Goal: Information Seeking & Learning: Check status

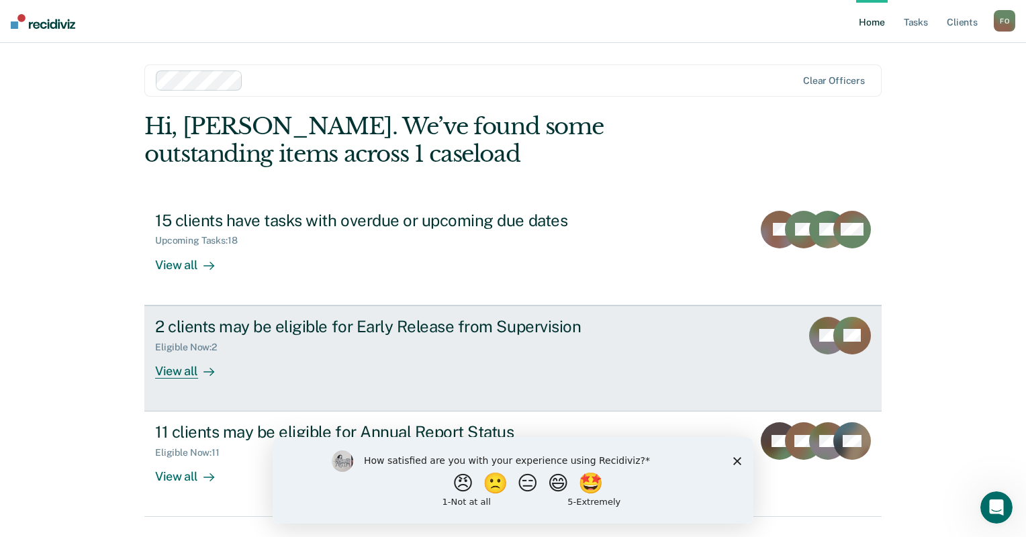
click at [186, 369] on div "View all" at bounding box center [192, 366] width 75 height 26
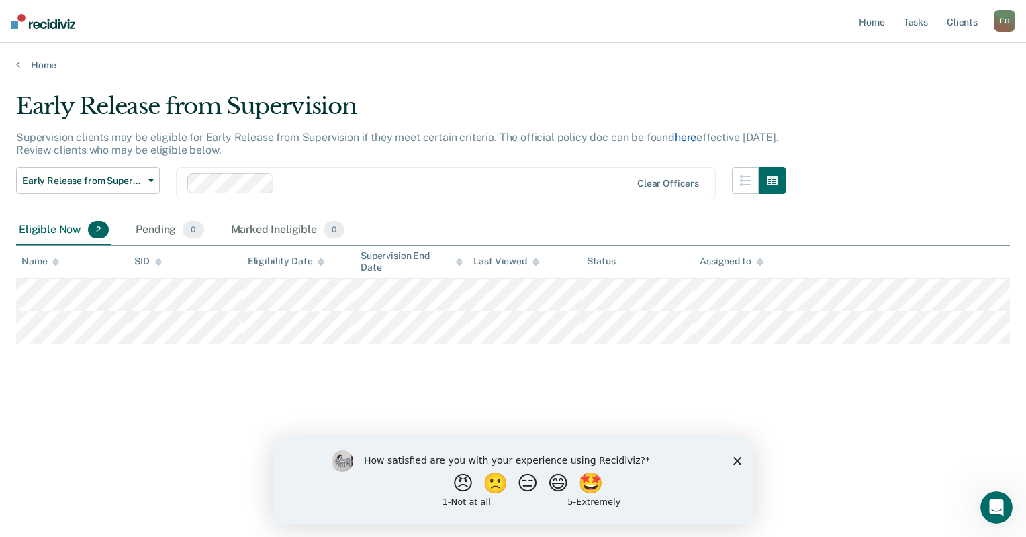
click at [683, 137] on link "here" at bounding box center [685, 137] width 21 height 13
click at [25, 19] on img at bounding box center [43, 21] width 64 height 15
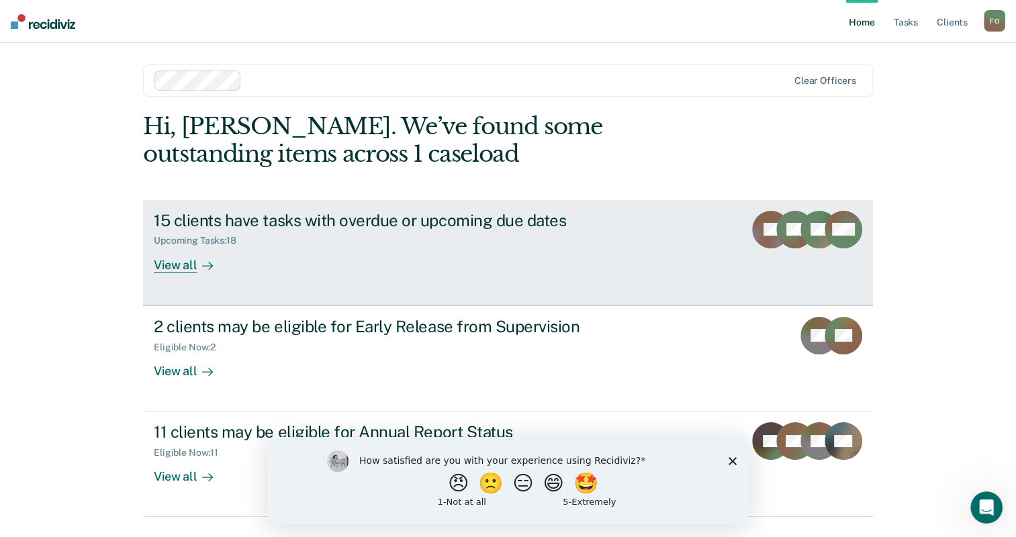
click at [291, 228] on div "15 clients have tasks with overdue or upcoming due dates" at bounding box center [389, 220] width 471 height 19
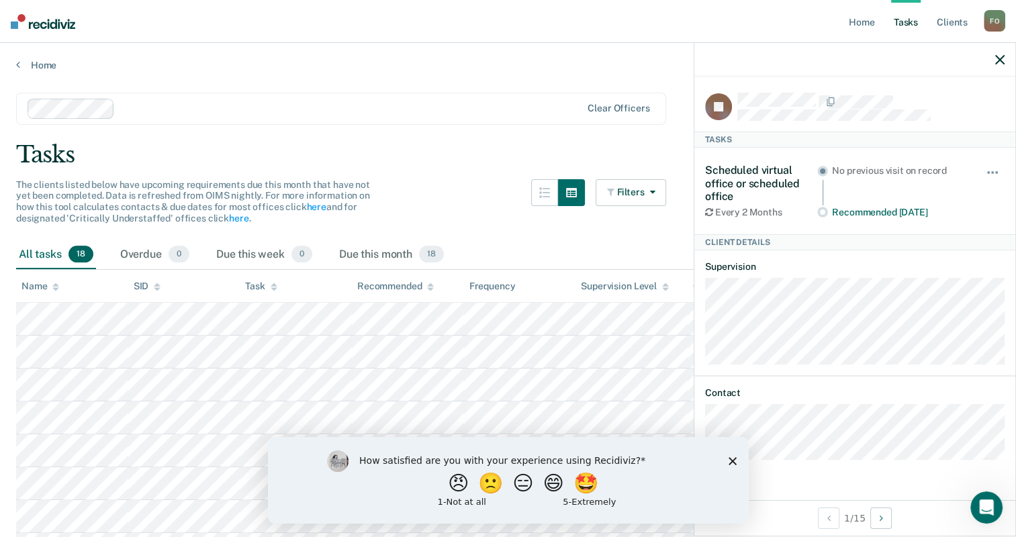
click at [37, 22] on img at bounding box center [43, 21] width 64 height 15
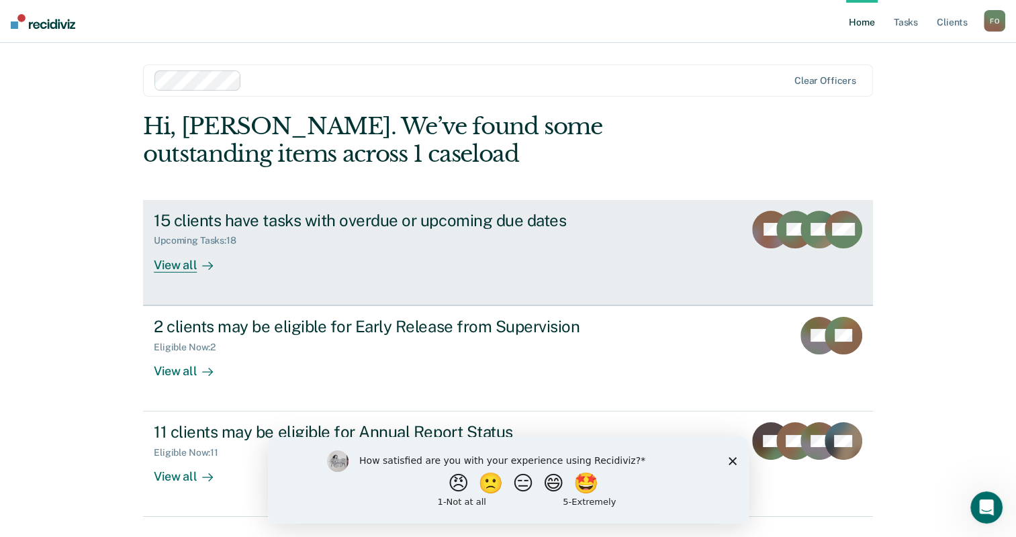
click at [310, 281] on link "15 clients have tasks with overdue or upcoming due dates Upcoming Tasks : 18 Vi…" at bounding box center [508, 252] width 730 height 105
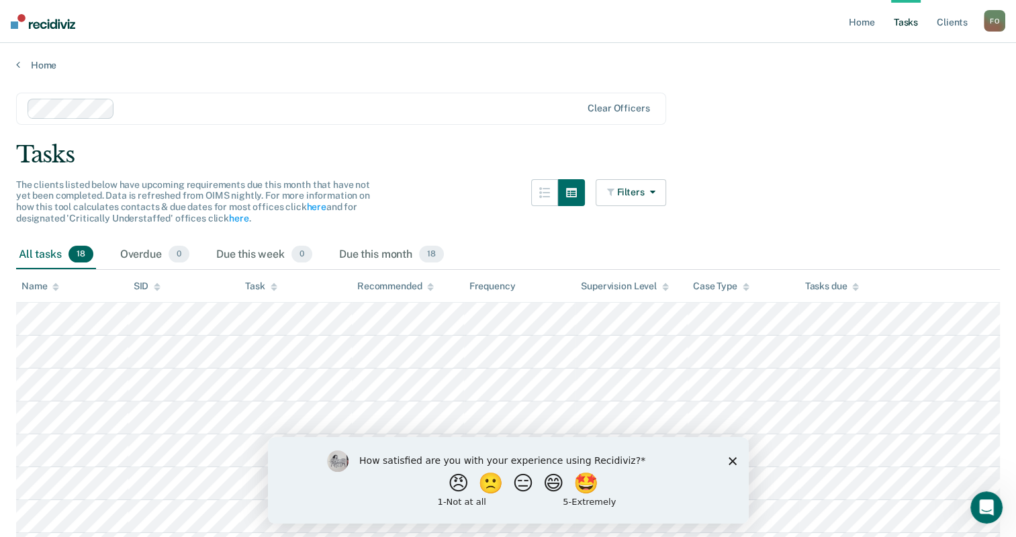
click at [824, 199] on main "Clear officers Tasks The clients listed below have upcoming requirements due th…" at bounding box center [508, 508] width 1016 height 874
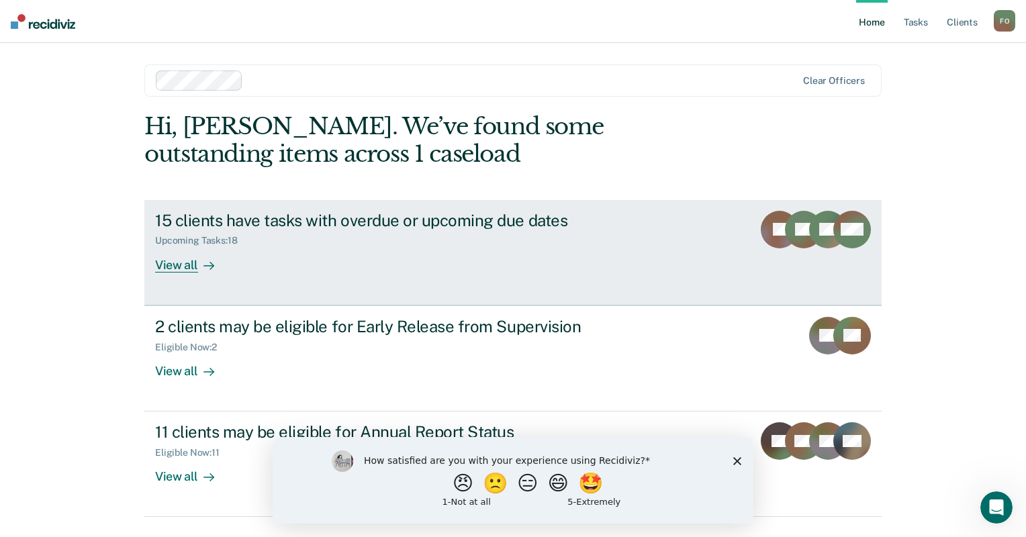
click at [207, 242] on div "Upcoming Tasks : 18" at bounding box center [201, 240] width 93 height 11
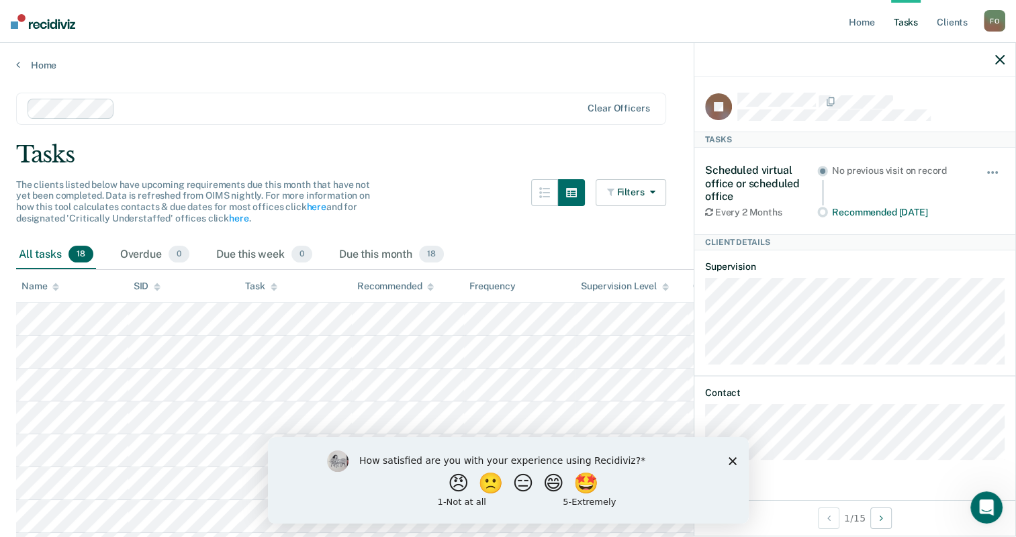
click at [467, 130] on main "Clear officers Tasks The clients listed below have upcoming requirements due th…" at bounding box center [508, 508] width 1016 height 874
click at [962, 19] on link "Client s" at bounding box center [952, 21] width 36 height 43
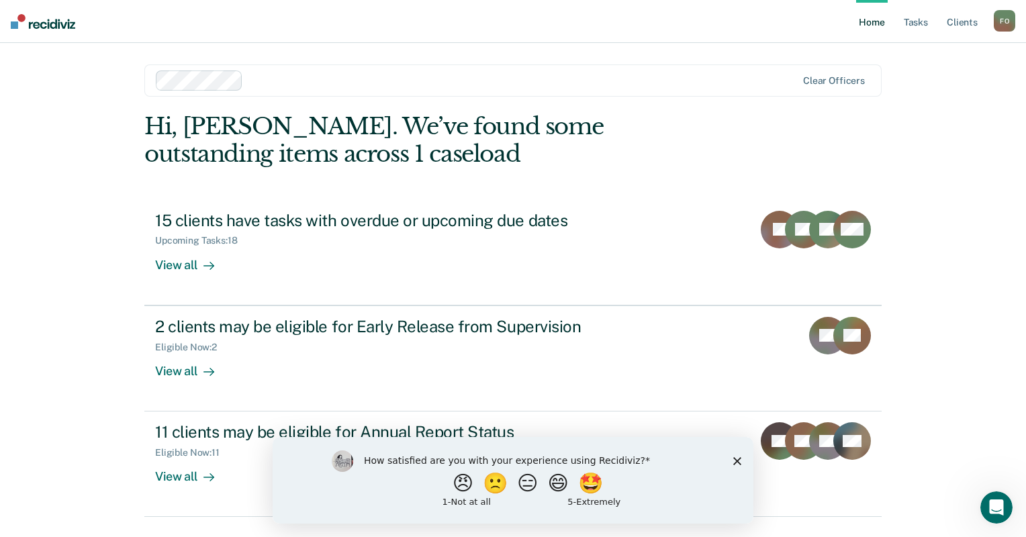
click at [739, 459] on polygon "Close survey" at bounding box center [737, 461] width 8 height 8
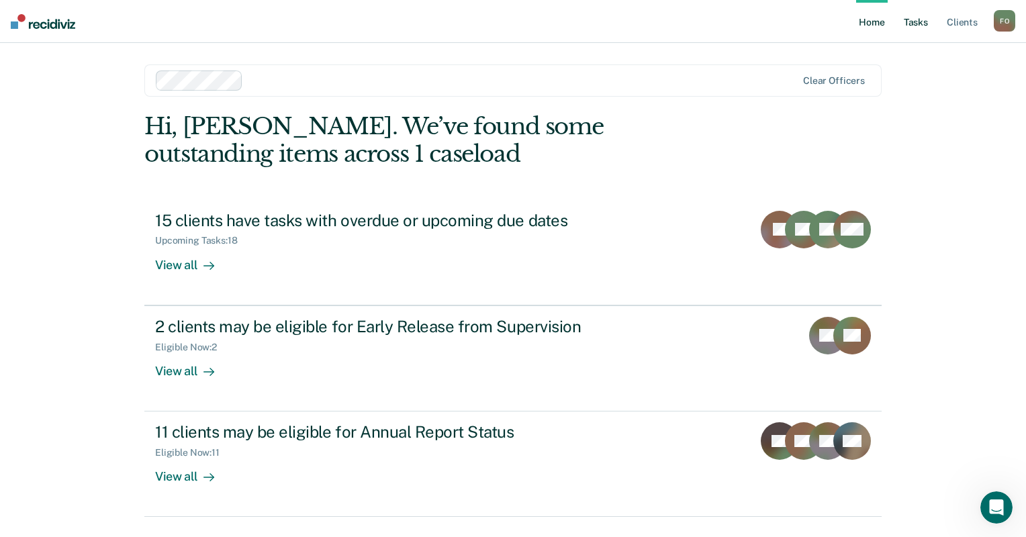
click at [920, 25] on link "Tasks" at bounding box center [916, 21] width 30 height 43
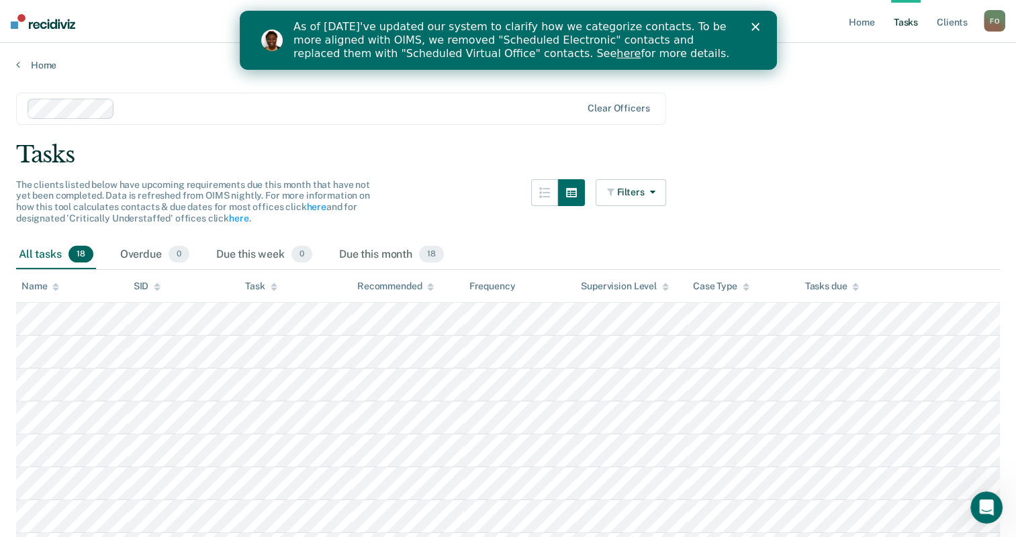
click at [270, 40] on img "Intercom messenger" at bounding box center [271, 40] width 21 height 21
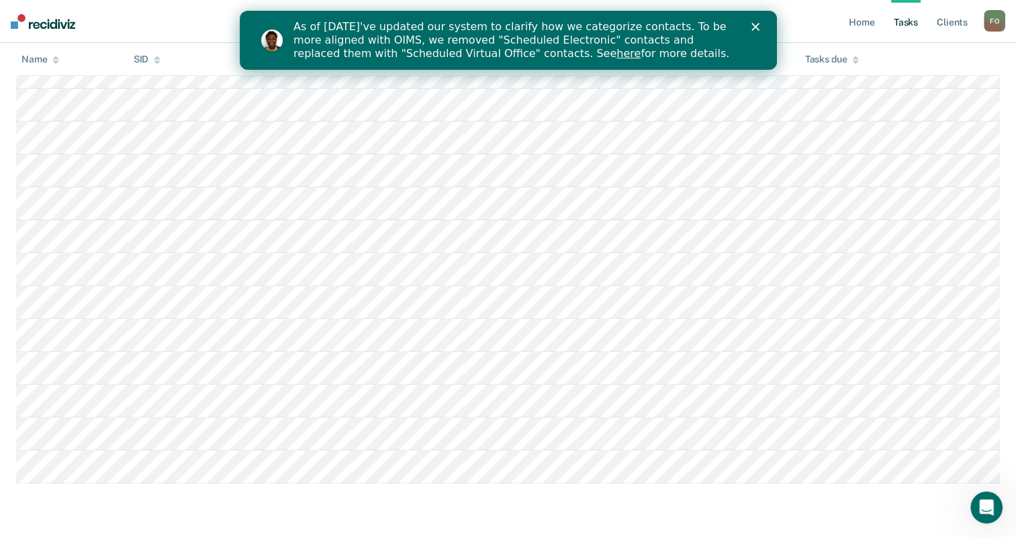
scroll to position [500, 0]
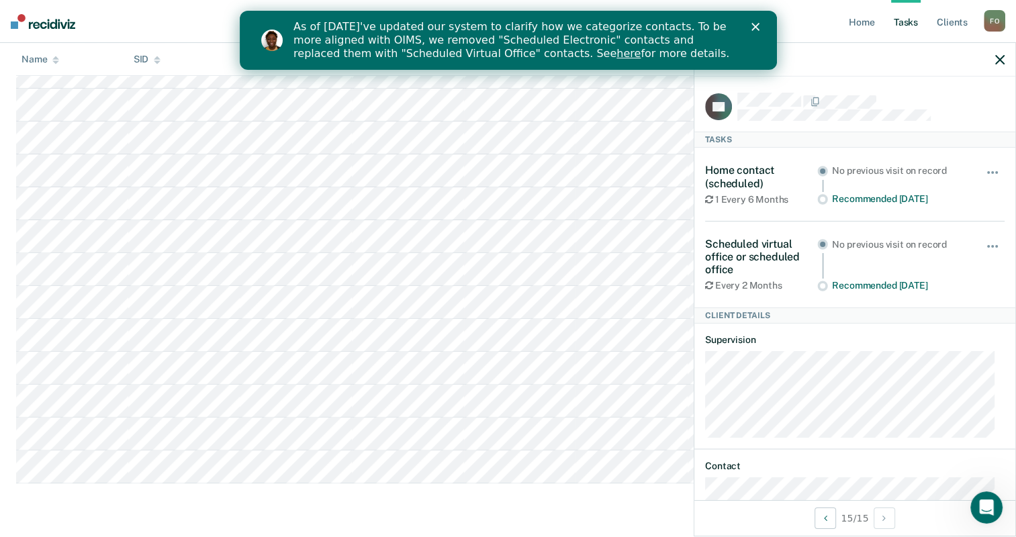
click at [860, 64] on div at bounding box center [854, 60] width 321 height 34
click at [755, 26] on polygon "Close" at bounding box center [755, 27] width 8 height 8
